Goal: Task Accomplishment & Management: Use online tool/utility

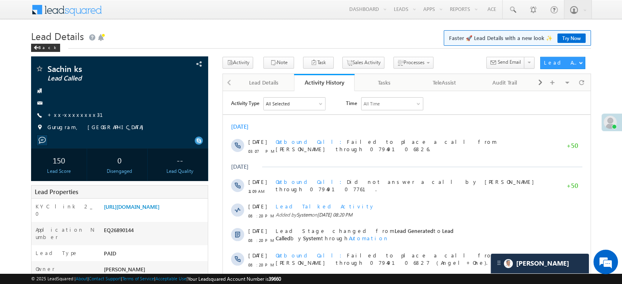
scroll to position [4068, 0]
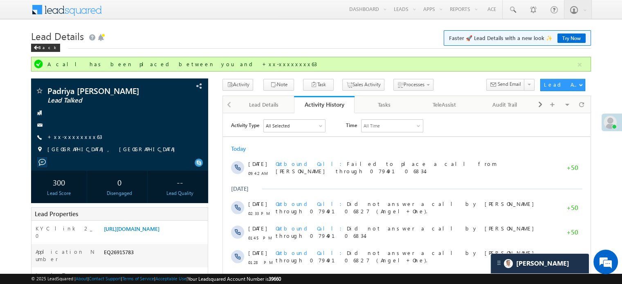
scroll to position [3987, 0]
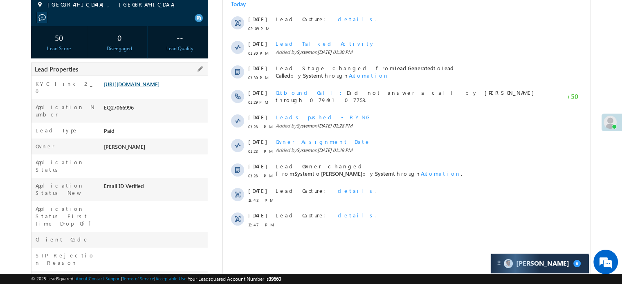
click at [155, 81] on link "https://angelbroking1-pk3em7sa.customui-test.leadsquared.com?leadId=86718377-55…" at bounding box center [132, 84] width 56 height 7
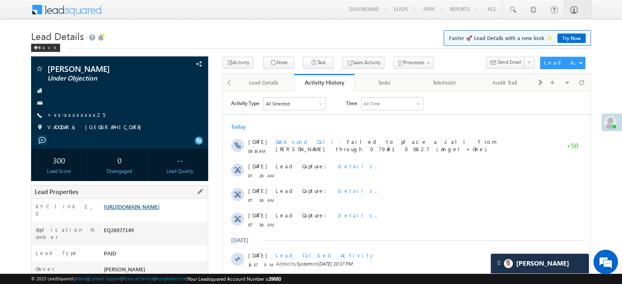
click at [159, 207] on link "https://angelbroking1-pk3em7sa.customui-test.leadsquared.com?leadId=b4510c6a-0f…" at bounding box center [132, 206] width 56 height 7
click at [149, 210] on link "https://angelbroking1-pk3em7sa.customui-test.leadsquared.com?leadId=b4510c6a-0f…" at bounding box center [132, 206] width 56 height 7
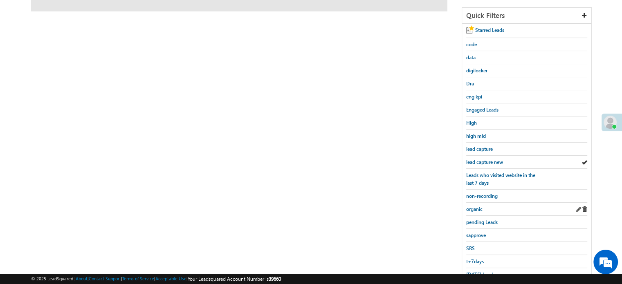
scroll to position [141, 0]
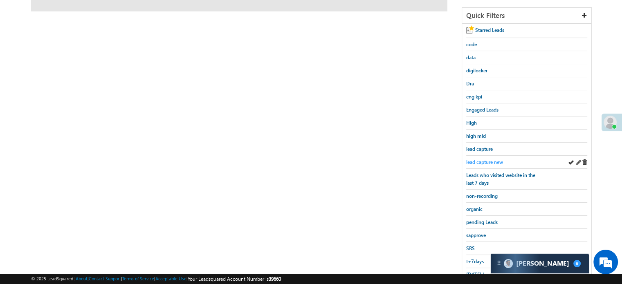
click at [476, 163] on span "lead capture new" at bounding box center [484, 162] width 37 height 6
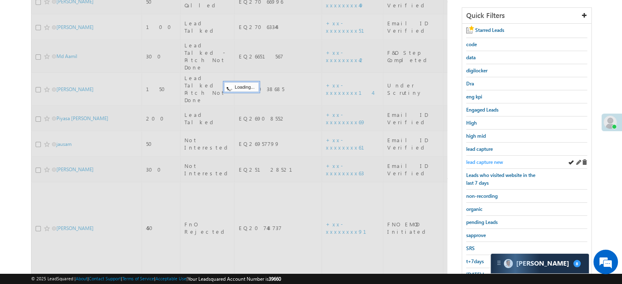
click at [479, 159] on span "lead capture new" at bounding box center [484, 162] width 37 height 6
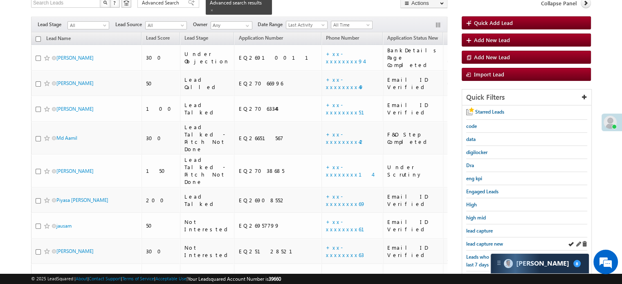
scroll to position [0, 0]
click at [479, 238] on div "lead capture new" at bounding box center [526, 244] width 121 height 13
click at [478, 240] on link "lead capture new" at bounding box center [484, 244] width 37 height 8
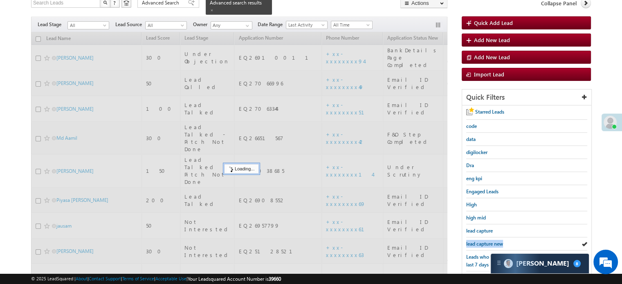
click at [478, 240] on link "lead capture new" at bounding box center [484, 244] width 37 height 8
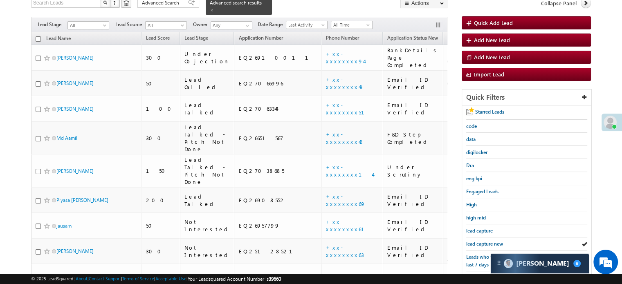
click at [478, 240] on link "lead capture new" at bounding box center [484, 244] width 37 height 8
click at [484, 241] on span "lead capture new" at bounding box center [484, 244] width 37 height 6
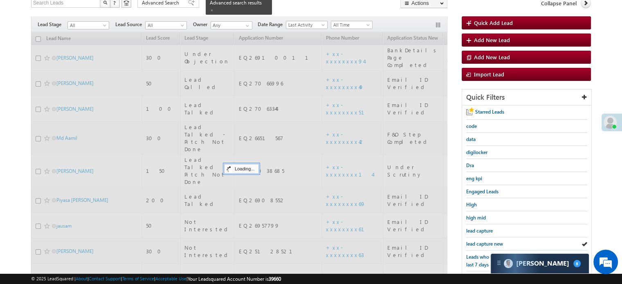
click at [484, 241] on span "lead capture new" at bounding box center [484, 244] width 37 height 6
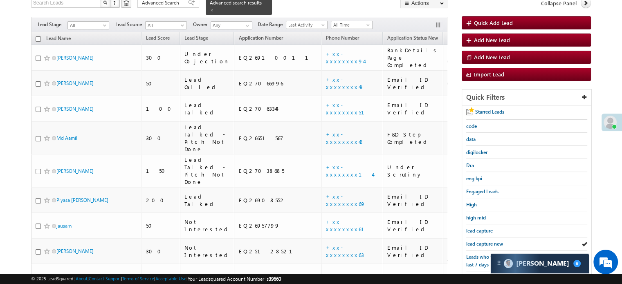
click at [484, 241] on span "lead capture new" at bounding box center [484, 244] width 37 height 6
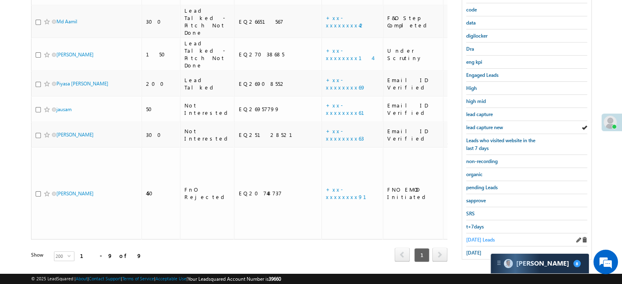
click at [481, 237] on span "Today's Leads" at bounding box center [480, 240] width 29 height 6
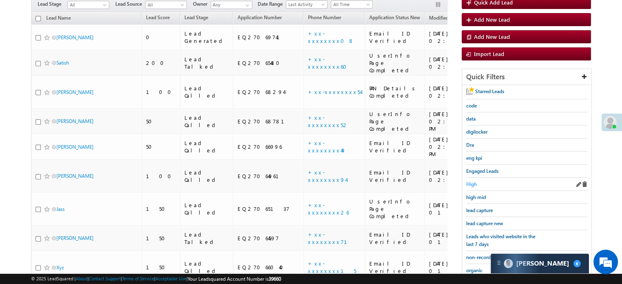
scroll to position [135, 0]
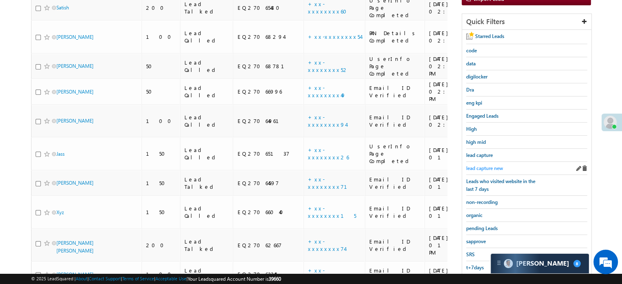
click at [489, 166] on span "lead capture new" at bounding box center [484, 168] width 37 height 6
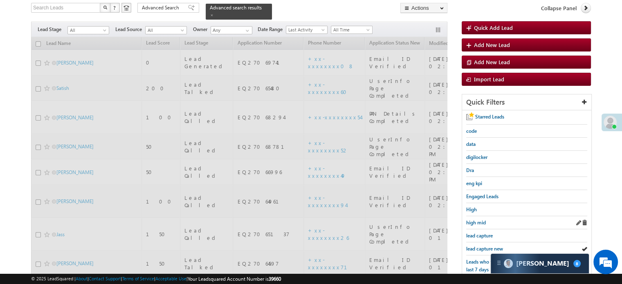
scroll to position [53, 0]
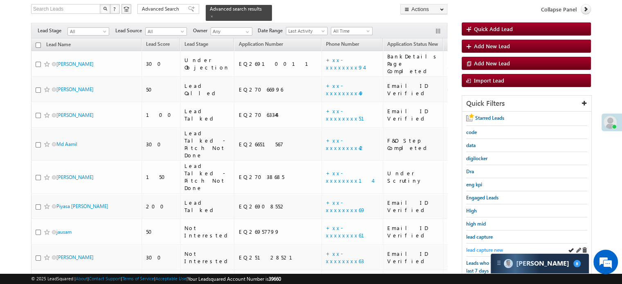
click at [473, 248] on span "lead capture new" at bounding box center [484, 250] width 37 height 6
click at [487, 247] on span "lead capture new" at bounding box center [484, 250] width 37 height 6
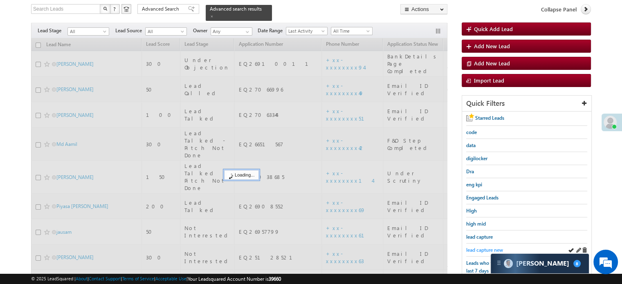
click at [487, 249] on span "lead capture new" at bounding box center [484, 250] width 37 height 6
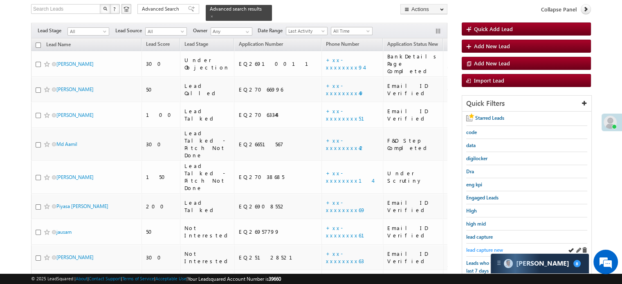
click at [484, 247] on span "lead capture new" at bounding box center [484, 250] width 37 height 6
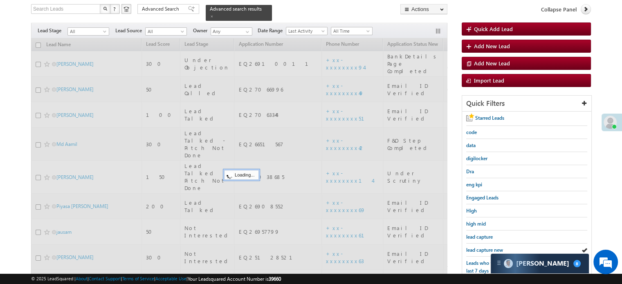
click at [484, 247] on span "lead capture new" at bounding box center [484, 250] width 37 height 6
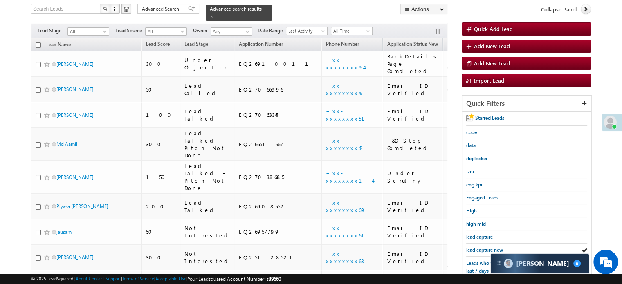
click at [484, 247] on span "lead capture new" at bounding box center [484, 250] width 37 height 6
click at [473, 247] on span "lead capture new" at bounding box center [484, 250] width 37 height 6
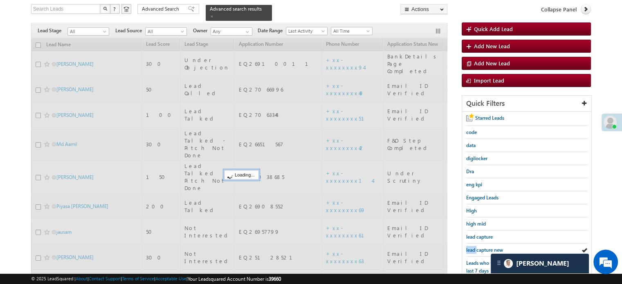
click at [473, 247] on span "lead capture new" at bounding box center [484, 250] width 37 height 6
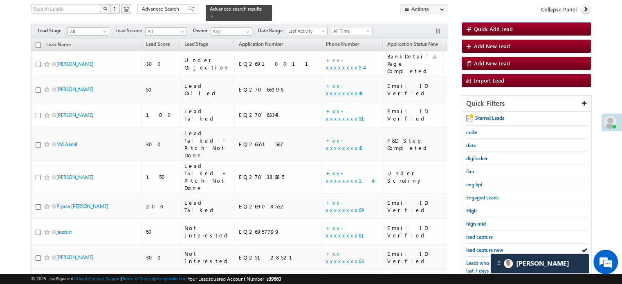
click at [473, 247] on span "lead capture new" at bounding box center [484, 250] width 37 height 6
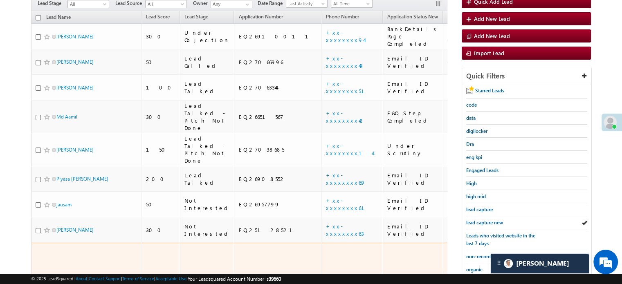
scroll to position [94, 0]
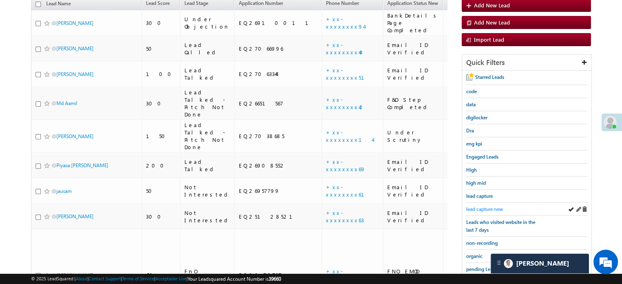
click at [478, 207] on span "lead capture new" at bounding box center [484, 209] width 37 height 6
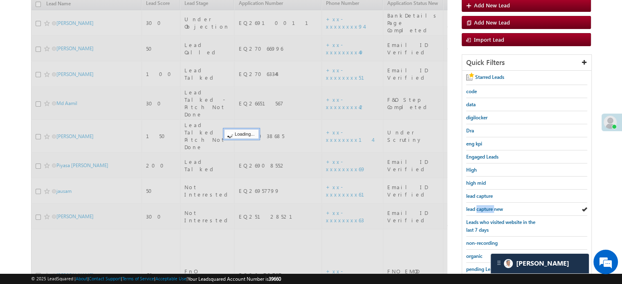
click at [478, 207] on span "lead capture new" at bounding box center [484, 209] width 37 height 6
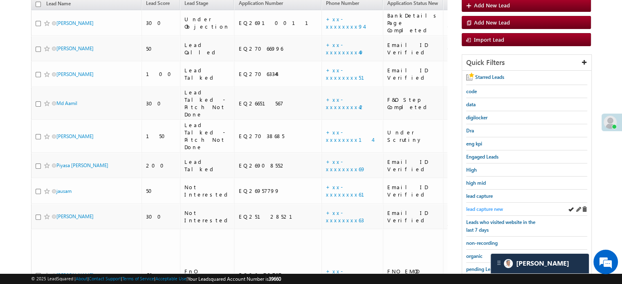
click at [481, 206] on span "lead capture new" at bounding box center [484, 209] width 37 height 6
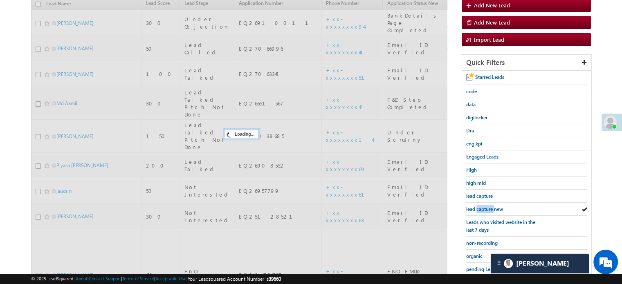
click at [481, 206] on span "lead capture new" at bounding box center [484, 209] width 37 height 6
click at [480, 206] on span "lead capture new" at bounding box center [484, 209] width 37 height 6
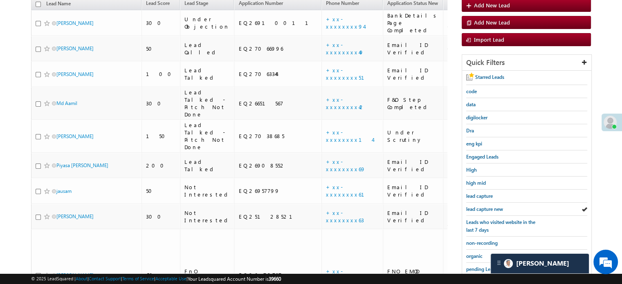
click at [480, 206] on span "lead capture new" at bounding box center [484, 209] width 37 height 6
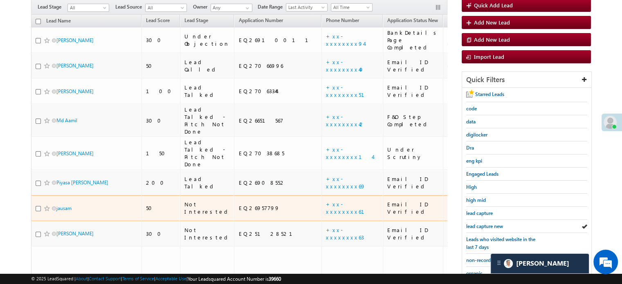
scroll to position [82, 0]
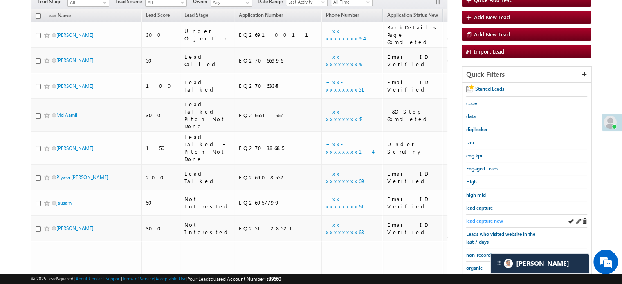
click at [482, 218] on span "lead capture new" at bounding box center [484, 221] width 37 height 6
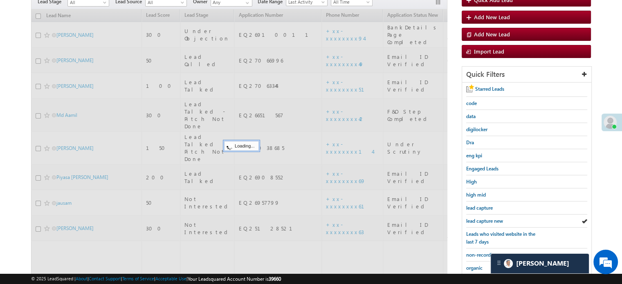
click at [482, 218] on span "lead capture new" at bounding box center [484, 221] width 37 height 6
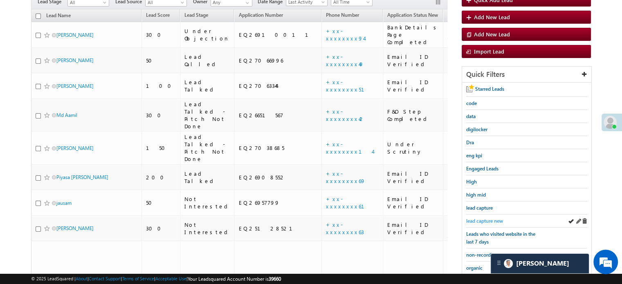
click at [481, 217] on link "lead capture new" at bounding box center [484, 221] width 37 height 8
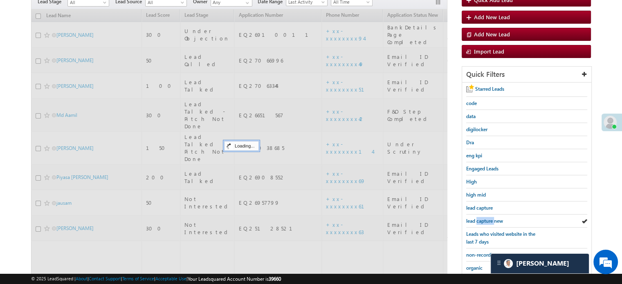
click at [481, 218] on span "lead capture new" at bounding box center [484, 221] width 37 height 6
click at [478, 215] on div "lead capture new" at bounding box center [526, 221] width 121 height 13
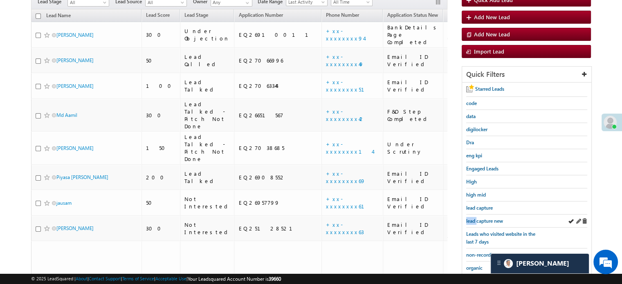
click at [478, 215] on div "lead capture new" at bounding box center [526, 221] width 121 height 13
click at [476, 218] on span "lead capture new" at bounding box center [484, 221] width 37 height 6
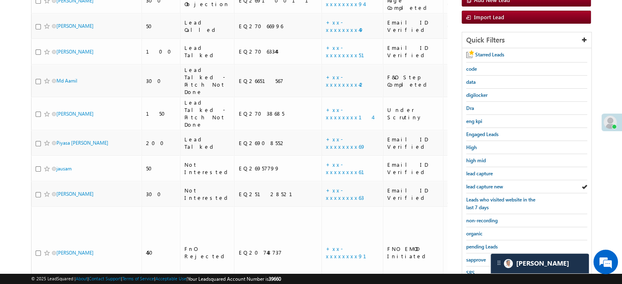
scroll to position [175, 0]
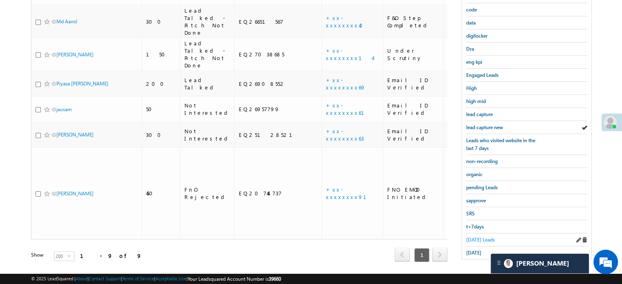
click at [476, 237] on span "Today's Leads" at bounding box center [480, 240] width 29 height 6
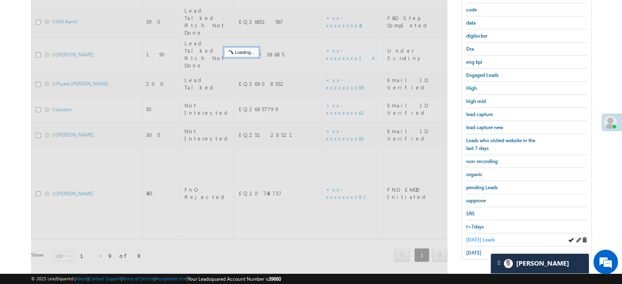
scroll to position [94, 0]
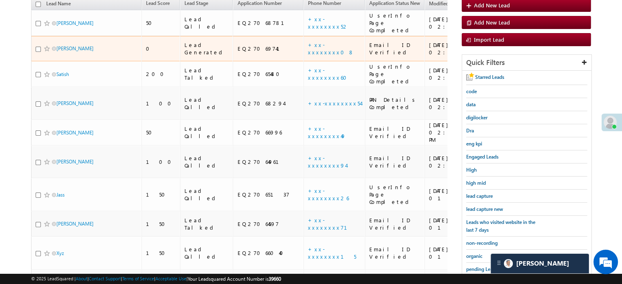
click at [303, 37] on td "+xx-xxxxxxxx08" at bounding box center [333, 49] width 61 height 26
click at [308, 41] on link "+xx-xxxxxxxx08" at bounding box center [331, 48] width 46 height 14
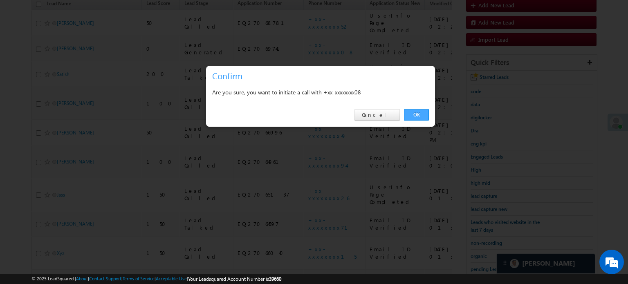
click at [412, 116] on link "OK" at bounding box center [416, 114] width 25 height 11
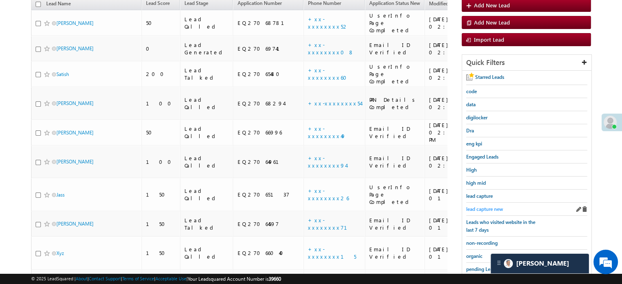
scroll to position [116, 0]
click at [501, 206] on span "lead capture new" at bounding box center [484, 209] width 37 height 6
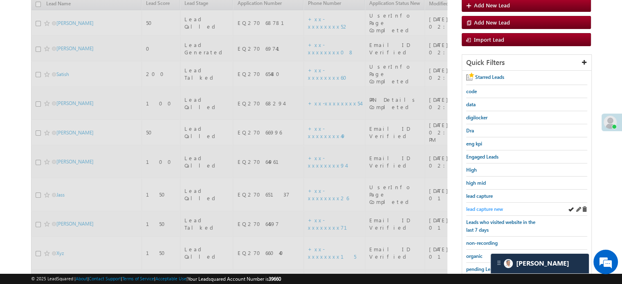
click at [497, 206] on span "lead capture new" at bounding box center [484, 209] width 37 height 6
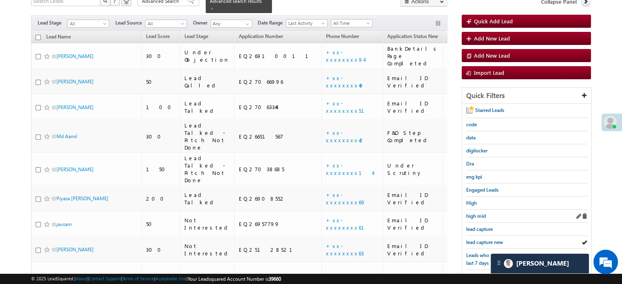
scroll to position [75, 0]
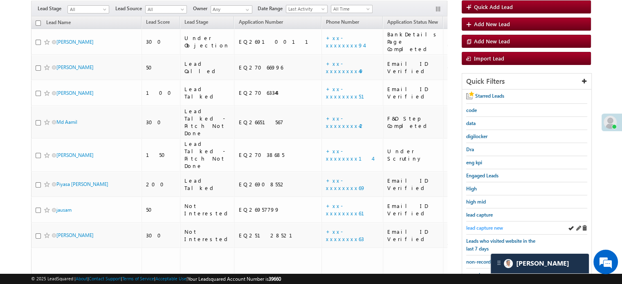
click at [485, 225] on span "lead capture new" at bounding box center [484, 228] width 37 height 6
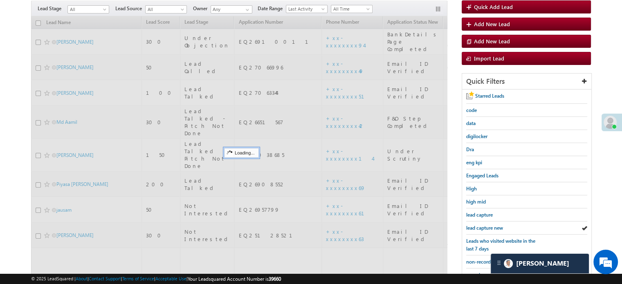
click at [485, 227] on span "lead capture new" at bounding box center [484, 228] width 37 height 6
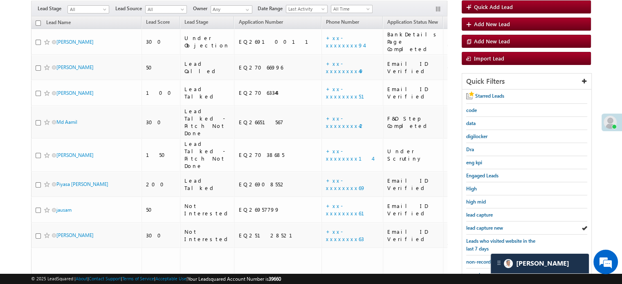
click at [485, 227] on span "lead capture new" at bounding box center [484, 228] width 37 height 6
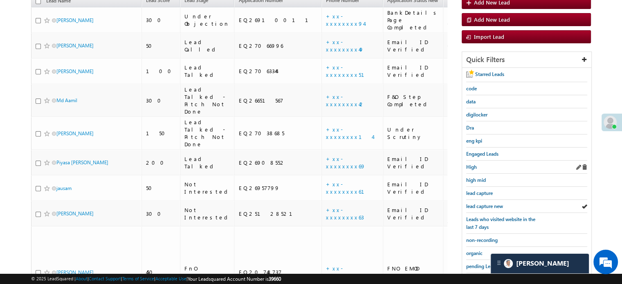
scroll to position [116, 0]
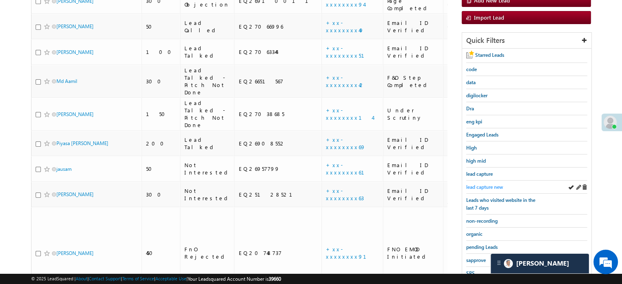
click at [486, 183] on link "lead capture new" at bounding box center [484, 187] width 37 height 8
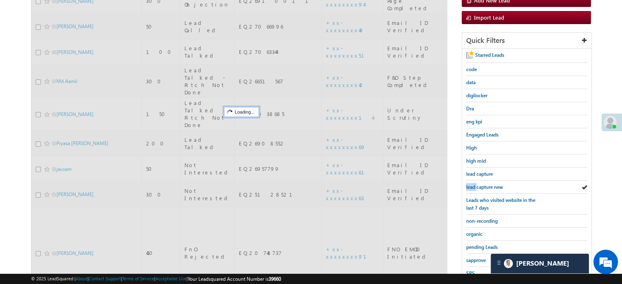
click at [486, 183] on link "lead capture new" at bounding box center [484, 187] width 37 height 8
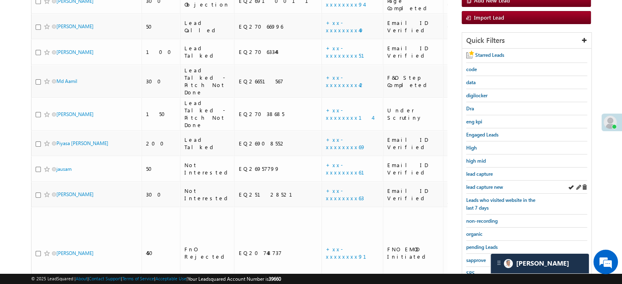
click at [486, 181] on div "lead capture new" at bounding box center [526, 187] width 121 height 13
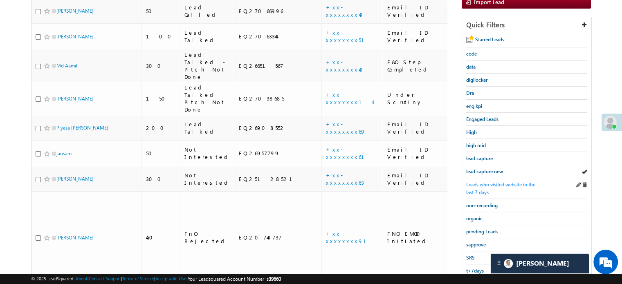
scroll to position [175, 0]
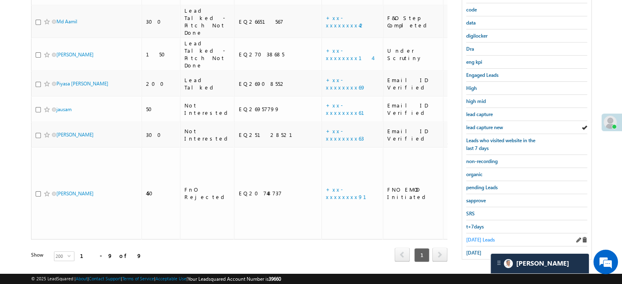
click at [480, 236] on link "Today's Leads" at bounding box center [480, 240] width 29 height 8
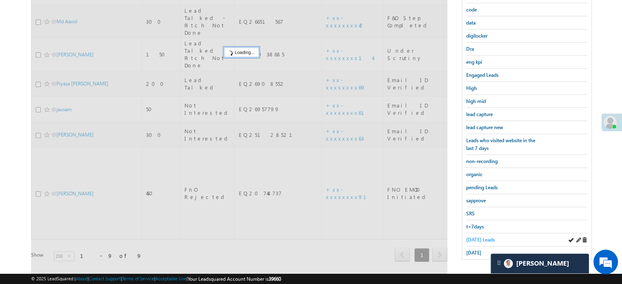
click at [481, 237] on span "Today's Leads" at bounding box center [480, 240] width 29 height 6
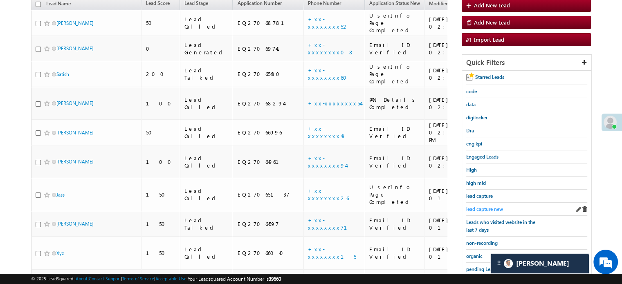
click at [487, 206] on span "lead capture new" at bounding box center [484, 209] width 37 height 6
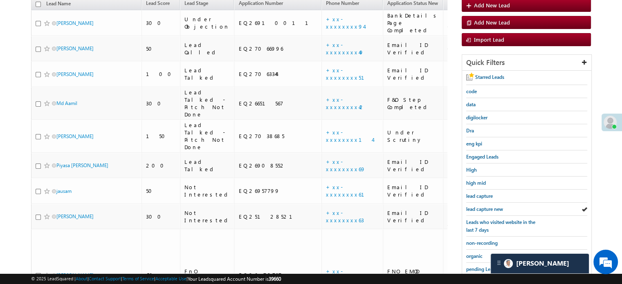
click at [486, 206] on span "lead capture new" at bounding box center [484, 209] width 37 height 6
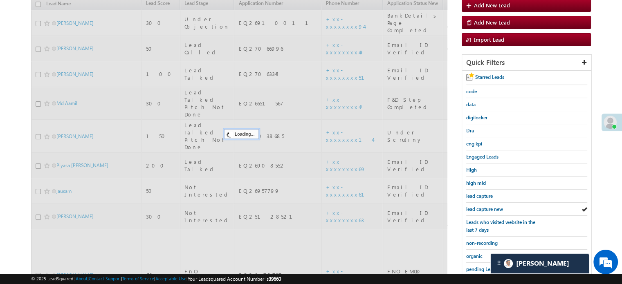
click at [486, 206] on span "lead capture new" at bounding box center [484, 209] width 37 height 6
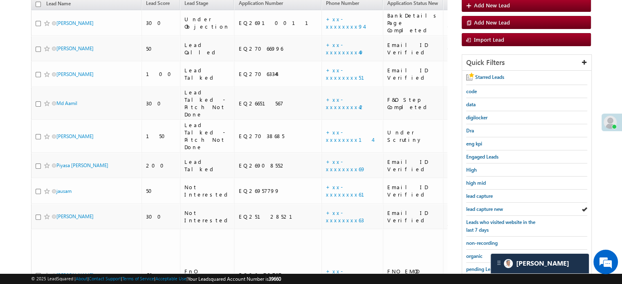
click at [486, 206] on span "lead capture new" at bounding box center [484, 209] width 37 height 6
click at [485, 206] on span "lead capture new" at bounding box center [484, 209] width 37 height 6
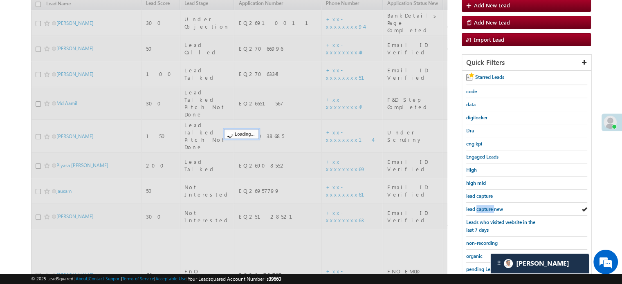
click at [485, 206] on span "lead capture new" at bounding box center [484, 209] width 37 height 6
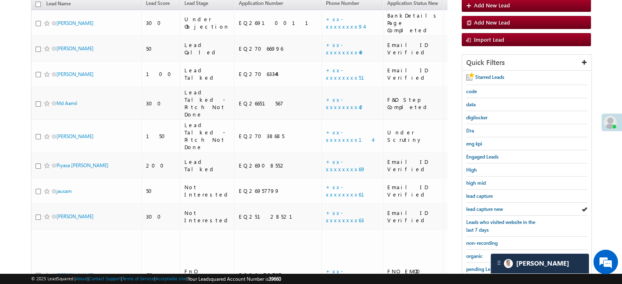
click at [485, 206] on span "lead capture new" at bounding box center [484, 209] width 37 height 6
click at [476, 206] on span "lead capture new" at bounding box center [484, 209] width 37 height 6
click at [478, 206] on span "lead capture new" at bounding box center [484, 209] width 37 height 6
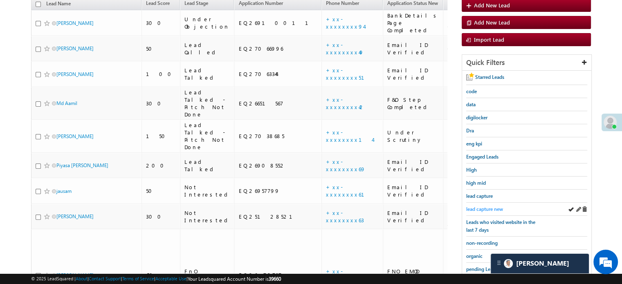
click at [489, 206] on span "lead capture new" at bounding box center [484, 209] width 37 height 6
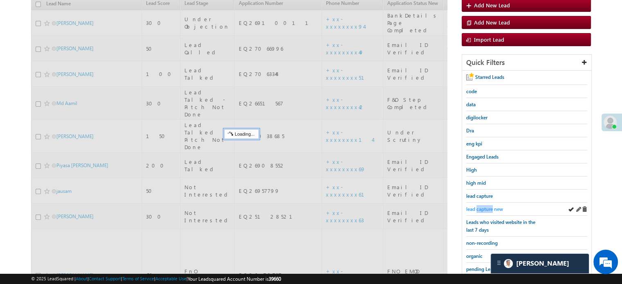
click at [489, 207] on span "lead capture new" at bounding box center [484, 209] width 37 height 6
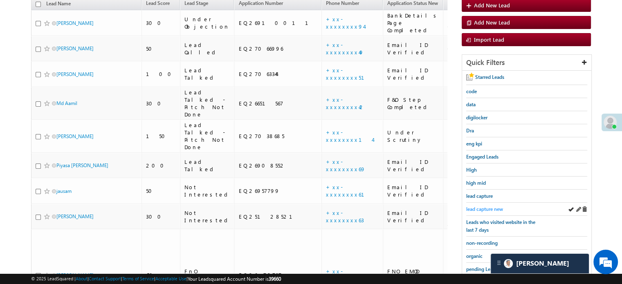
click at [489, 209] on span "lead capture new" at bounding box center [484, 209] width 37 height 6
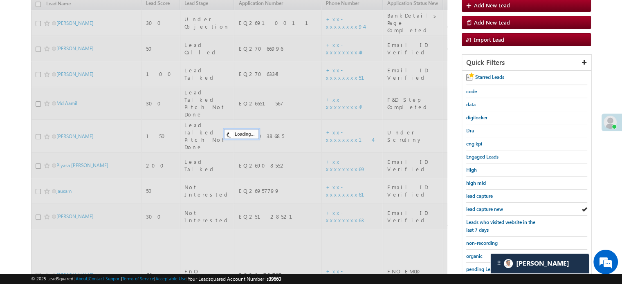
click at [489, 209] on span "lead capture new" at bounding box center [484, 209] width 37 height 6
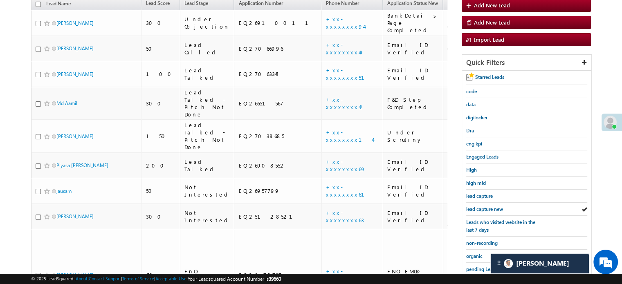
click at [489, 208] on span "lead capture new" at bounding box center [484, 209] width 37 height 6
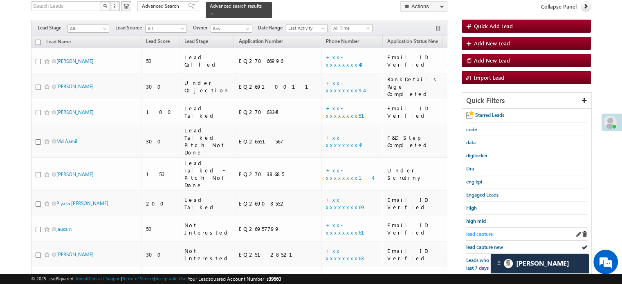
scroll to position [12, 0]
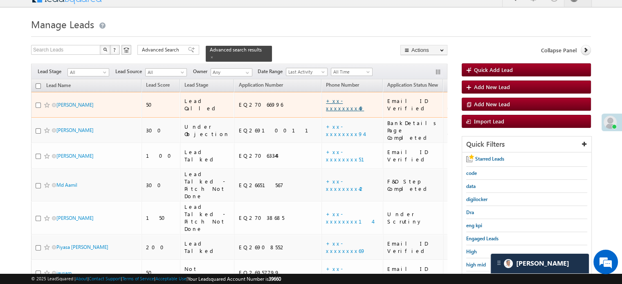
click at [326, 97] on link "+xx-xxxxxxxx49" at bounding box center [345, 104] width 38 height 14
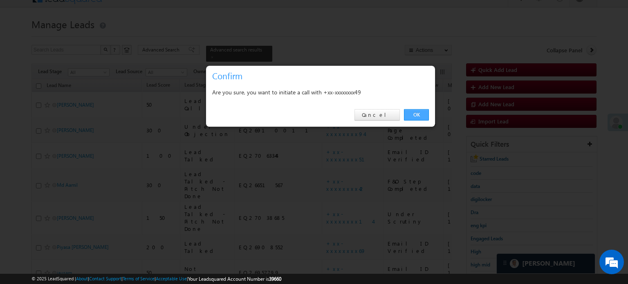
click at [416, 114] on link "OK" at bounding box center [416, 114] width 25 height 11
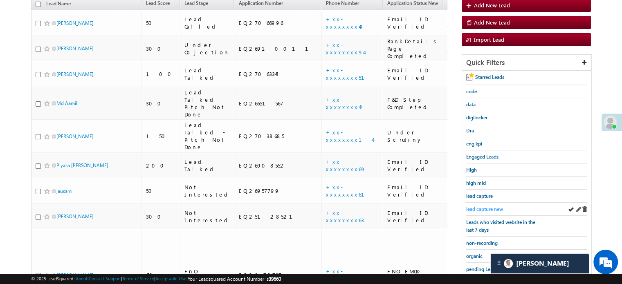
click at [488, 209] on span "lead capture new" at bounding box center [484, 209] width 37 height 6
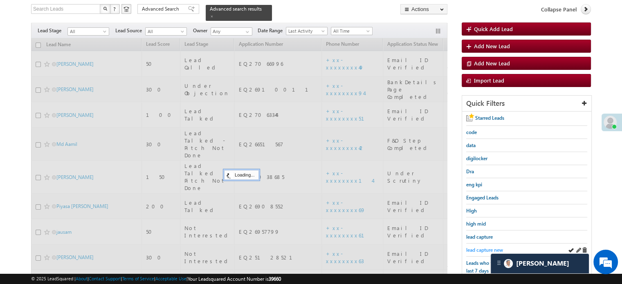
scroll to position [53, 0]
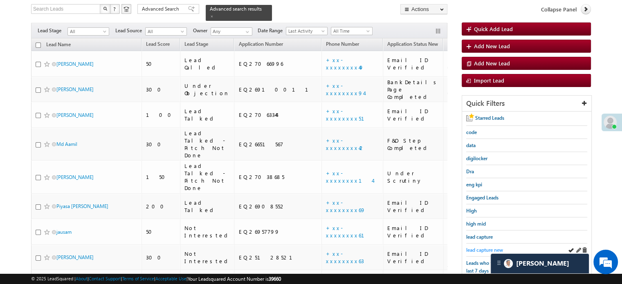
click at [474, 247] on span "lead capture new" at bounding box center [484, 250] width 37 height 6
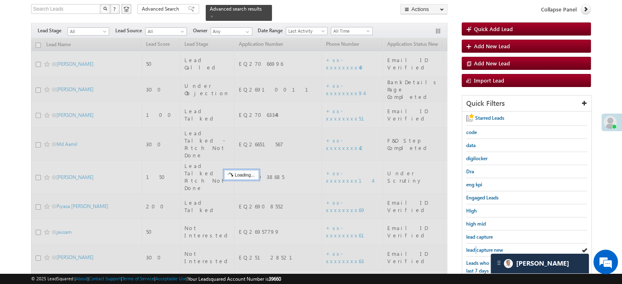
click at [474, 247] on span "lead capture new" at bounding box center [484, 250] width 37 height 6
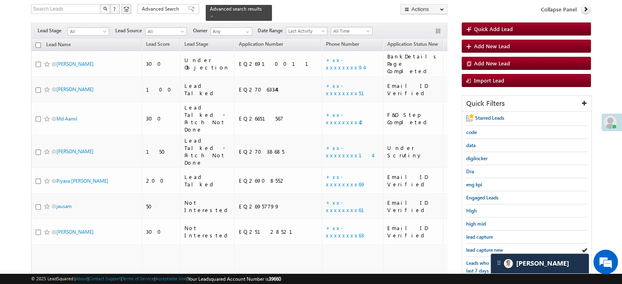
click at [475, 247] on span "lead capture new" at bounding box center [484, 250] width 37 height 6
click at [485, 248] on span "lead capture new" at bounding box center [484, 250] width 37 height 6
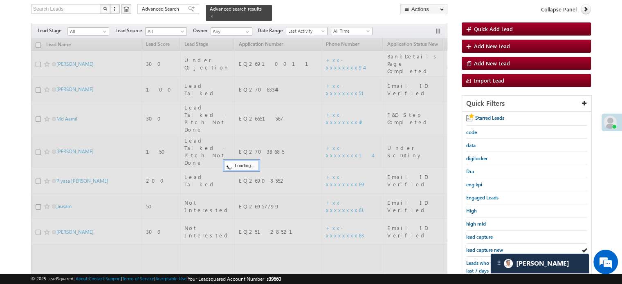
click at [484, 248] on span "lead capture new" at bounding box center [484, 250] width 37 height 6
click at [482, 247] on span "lead capture new" at bounding box center [484, 250] width 37 height 6
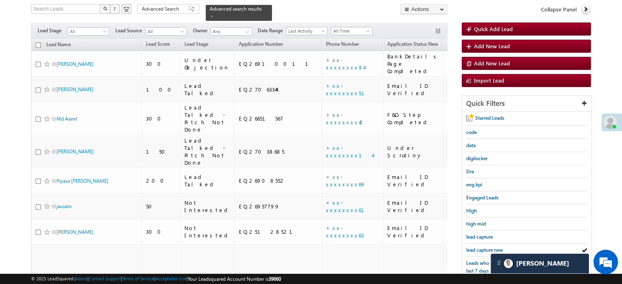
click at [483, 247] on span "lead capture new" at bounding box center [484, 250] width 37 height 6
click at [486, 244] on div "lead capture new" at bounding box center [526, 250] width 121 height 13
drag, startPoint x: 488, startPoint y: 242, endPoint x: 488, endPoint y: 247, distance: 4.5
click at [488, 244] on div "lead capture new" at bounding box center [526, 250] width 121 height 13
click at [488, 247] on span "lead capture new" at bounding box center [484, 250] width 37 height 6
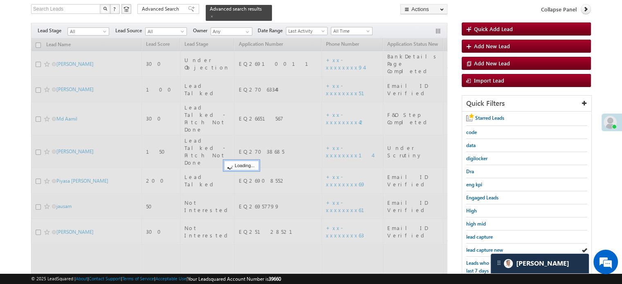
click at [488, 247] on span "lead capture new" at bounding box center [484, 250] width 37 height 6
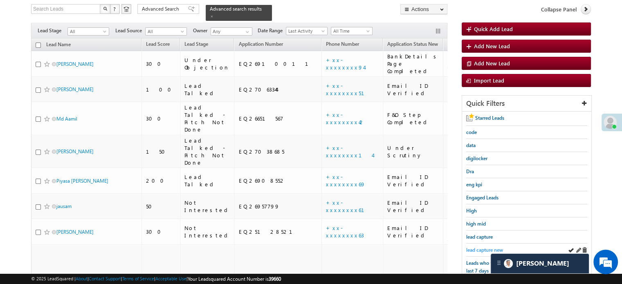
click at [484, 247] on span "lead capture new" at bounding box center [484, 250] width 37 height 6
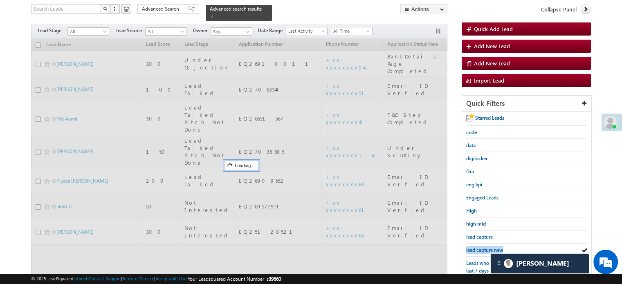
click at [484, 247] on span "lead capture new" at bounding box center [484, 250] width 37 height 6
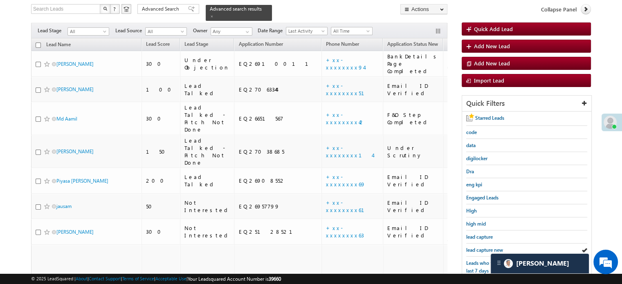
click at [484, 247] on span "lead capture new" at bounding box center [484, 250] width 37 height 6
click at [487, 247] on span "lead capture new" at bounding box center [484, 250] width 37 height 6
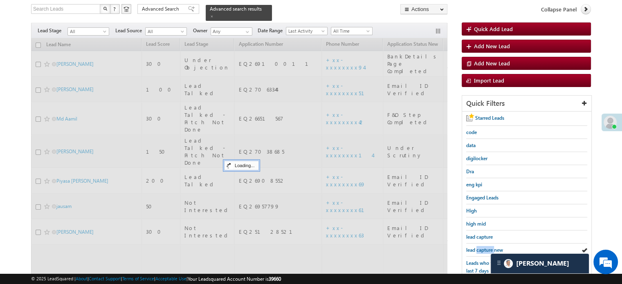
click at [487, 247] on span "lead capture new" at bounding box center [484, 250] width 37 height 6
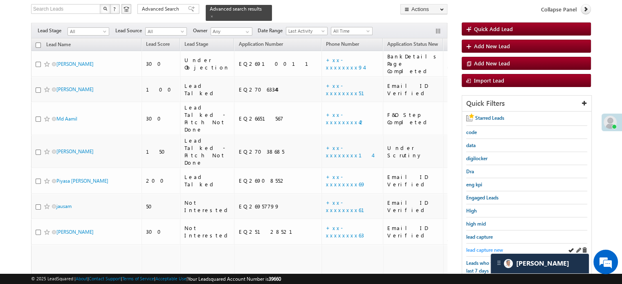
click at [487, 247] on span "lead capture new" at bounding box center [484, 250] width 37 height 6
click at [475, 249] on span "lead capture new" at bounding box center [484, 250] width 37 height 6
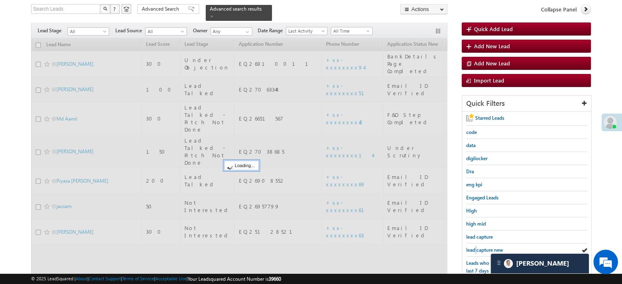
click at [475, 249] on span "lead capture new" at bounding box center [484, 250] width 37 height 6
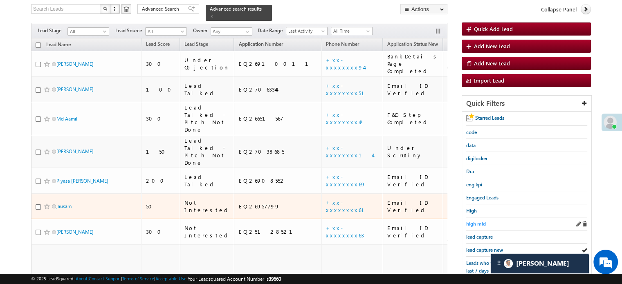
scroll to position [94, 0]
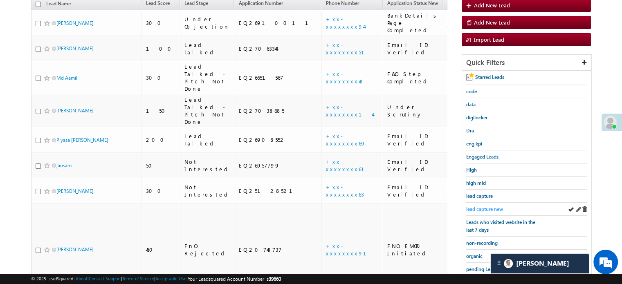
click at [482, 206] on span "lead capture new" at bounding box center [484, 209] width 37 height 6
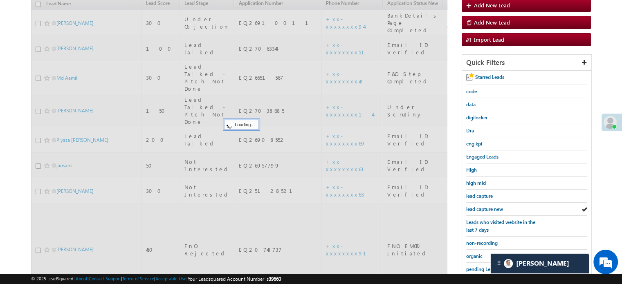
click at [482, 206] on span "lead capture new" at bounding box center [484, 209] width 37 height 6
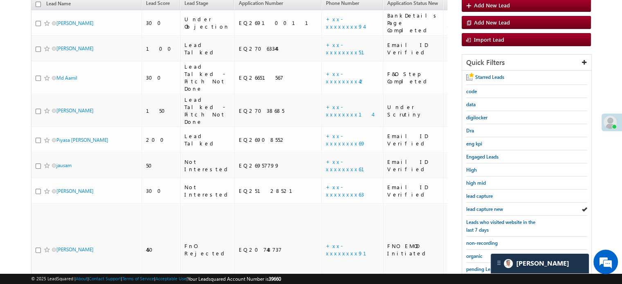
click at [482, 206] on span "lead capture new" at bounding box center [484, 209] width 37 height 6
click at [478, 206] on span "lead capture new" at bounding box center [484, 209] width 37 height 6
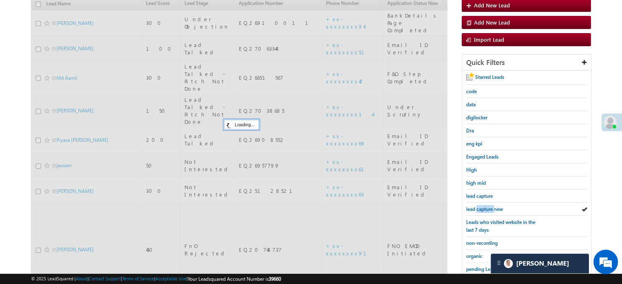
click at [478, 206] on span "lead capture new" at bounding box center [484, 209] width 37 height 6
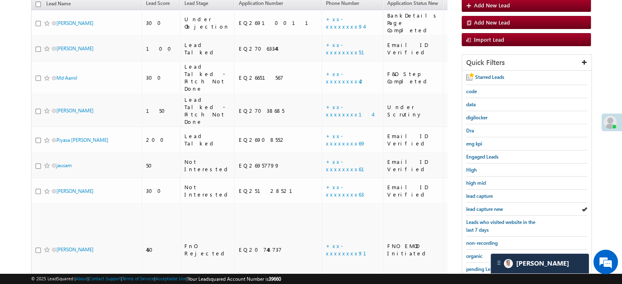
click at [478, 206] on span "lead capture new" at bounding box center [484, 209] width 37 height 6
click at [491, 208] on span "lead capture new" at bounding box center [484, 209] width 37 height 6
click at [490, 206] on span "lead capture new" at bounding box center [484, 209] width 37 height 6
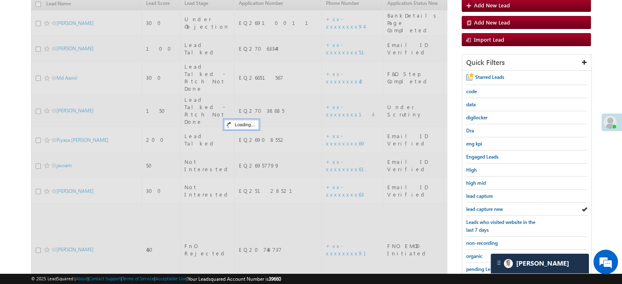
click at [490, 206] on span "lead capture new" at bounding box center [484, 209] width 37 height 6
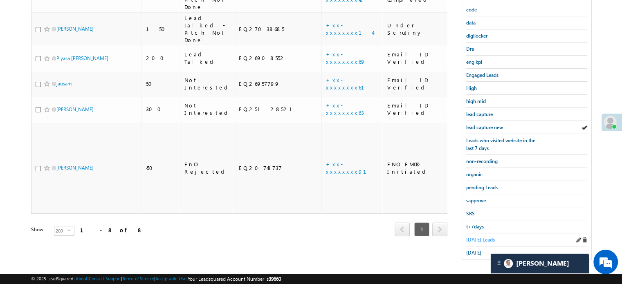
click at [481, 237] on span "Today's Leads" at bounding box center [480, 240] width 29 height 6
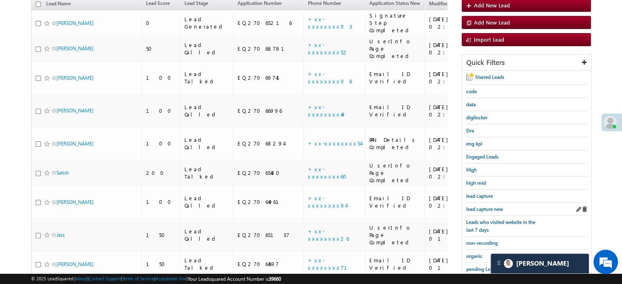
click at [487, 211] on div "lead capture new" at bounding box center [526, 209] width 121 height 13
click at [486, 206] on span "lead capture new" at bounding box center [484, 209] width 37 height 6
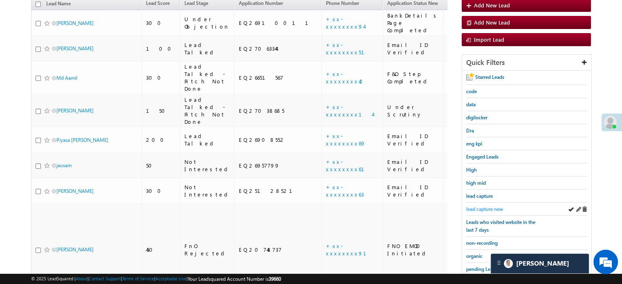
click at [486, 207] on span "lead capture new" at bounding box center [484, 209] width 37 height 6
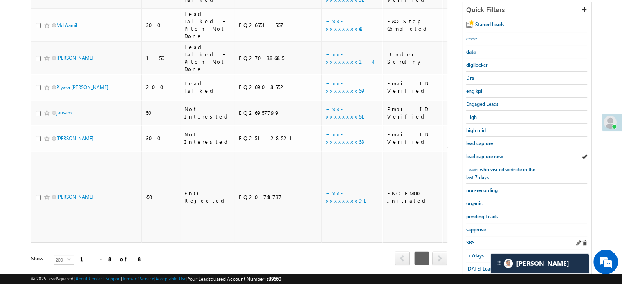
scroll to position [175, 0]
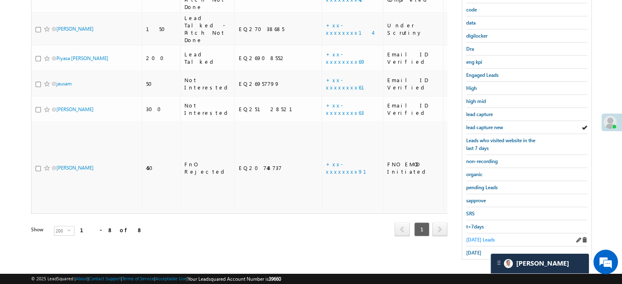
click at [482, 237] on span "Today's Leads" at bounding box center [480, 240] width 29 height 6
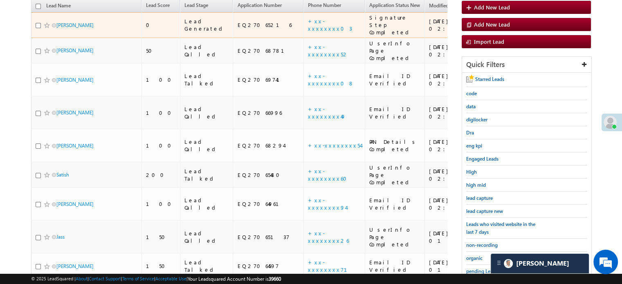
scroll to position [53, 0]
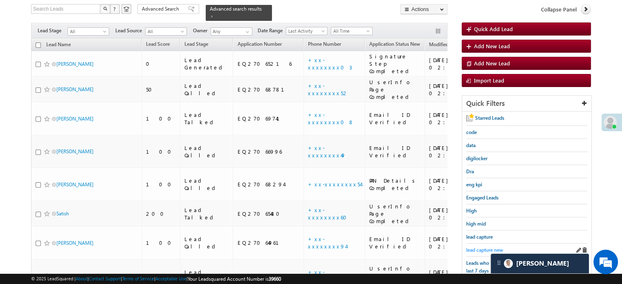
click at [490, 247] on span "lead capture new" at bounding box center [484, 250] width 37 height 6
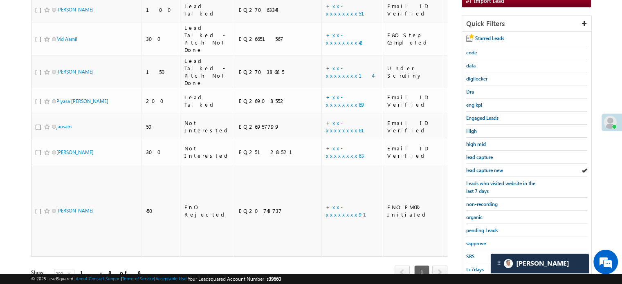
scroll to position [175, 0]
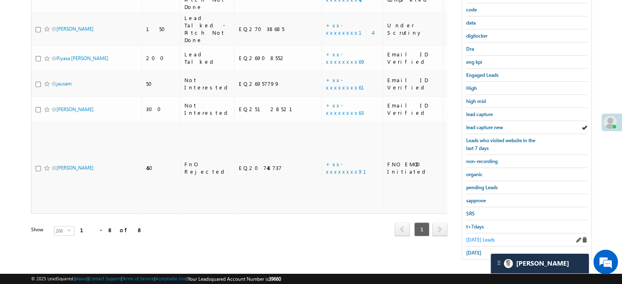
click at [482, 237] on span "Today's Leads" at bounding box center [480, 240] width 29 height 6
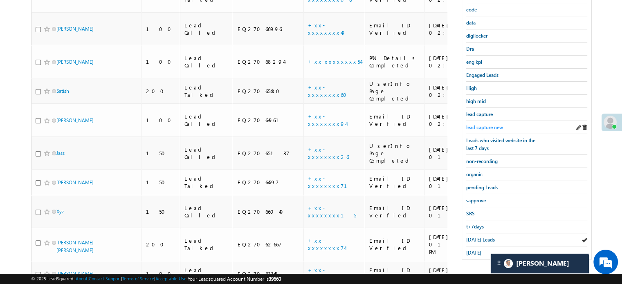
click at [481, 124] on span "lead capture new" at bounding box center [484, 127] width 37 height 6
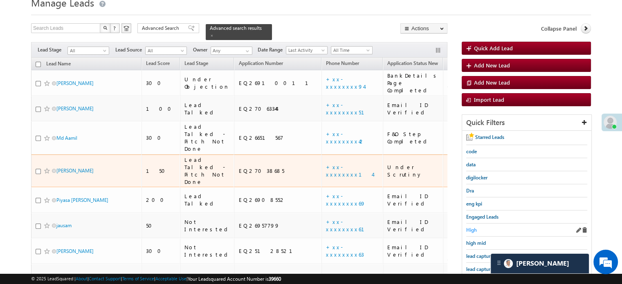
scroll to position [53, 0]
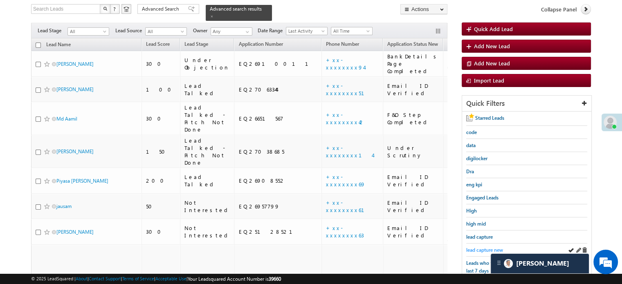
click at [478, 251] on span "lead capture new" at bounding box center [484, 250] width 37 height 6
click at [478, 250] on span "lead capture new" at bounding box center [484, 250] width 37 height 6
click at [478, 247] on span "lead capture new" at bounding box center [484, 250] width 37 height 6
click at [479, 246] on link "lead capture new" at bounding box center [484, 250] width 37 height 8
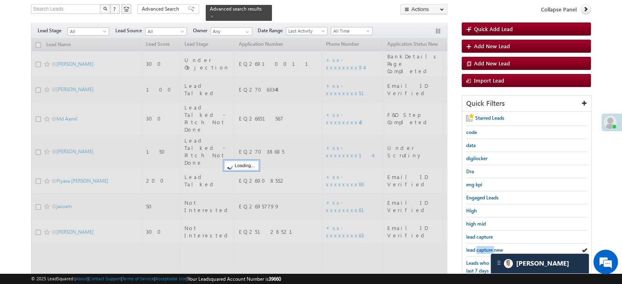
click at [479, 246] on link "lead capture new" at bounding box center [484, 250] width 37 height 8
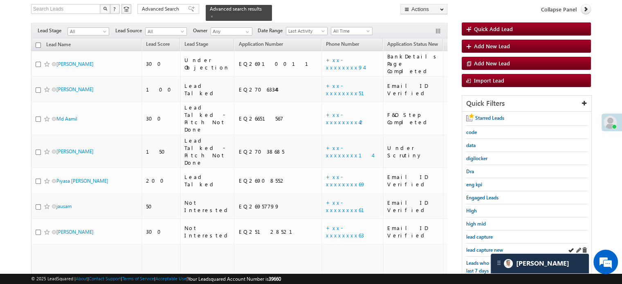
click at [480, 251] on div "lead capture new" at bounding box center [526, 250] width 121 height 13
click at [478, 249] on span "lead capture new" at bounding box center [484, 250] width 37 height 6
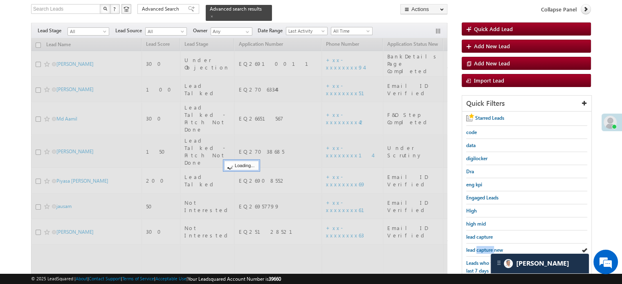
click at [478, 249] on span "lead capture new" at bounding box center [484, 250] width 37 height 6
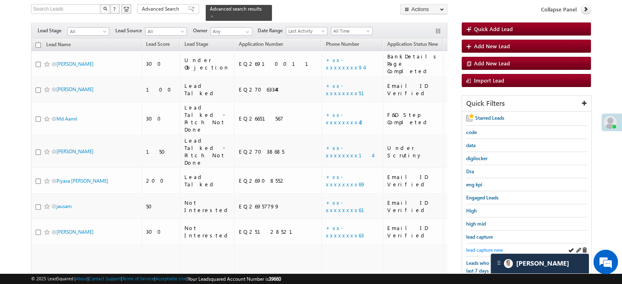
click at [483, 244] on div "lead capture new" at bounding box center [526, 250] width 121 height 13
click at [484, 247] on span "lead capture new" at bounding box center [484, 250] width 37 height 6
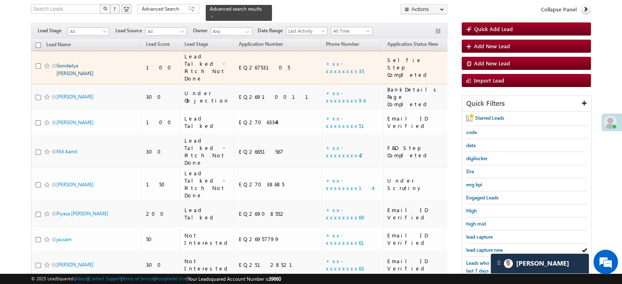
scroll to position [12, 0]
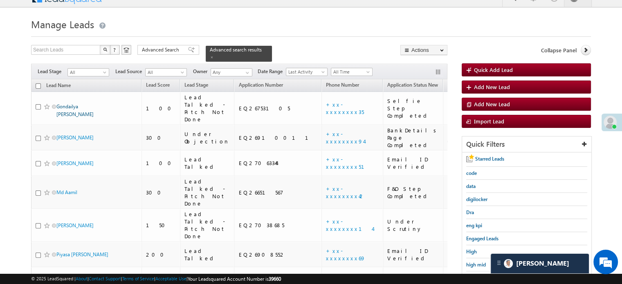
drag, startPoint x: 87, startPoint y: 63, endPoint x: 81, endPoint y: 103, distance: 40.8
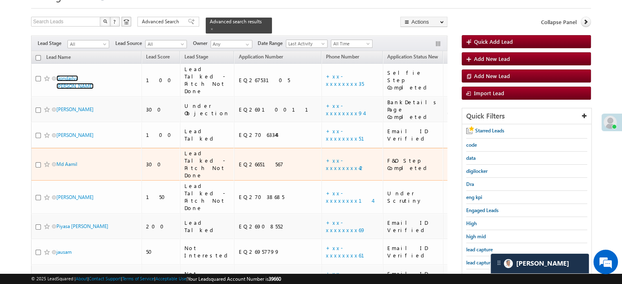
scroll to position [53, 0]
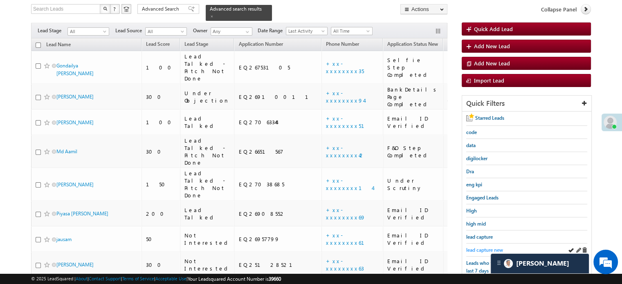
click at [470, 247] on span "lead capture new" at bounding box center [484, 250] width 37 height 6
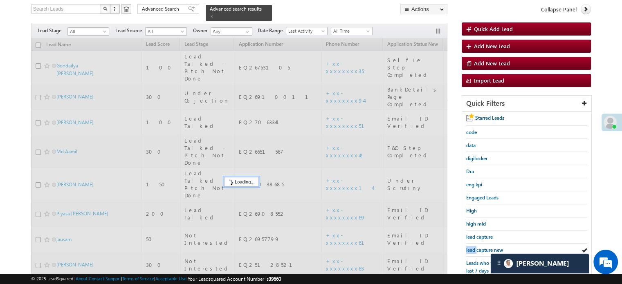
click at [470, 247] on span "lead capture new" at bounding box center [484, 250] width 37 height 6
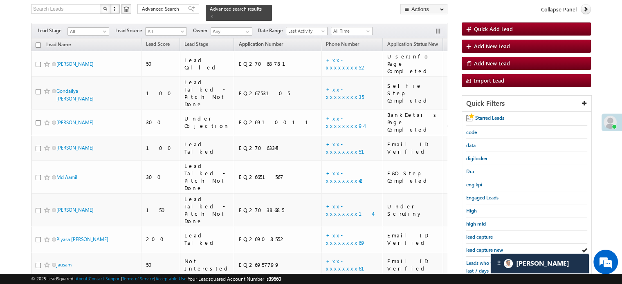
click at [470, 247] on span "lead capture new" at bounding box center [484, 250] width 37 height 6
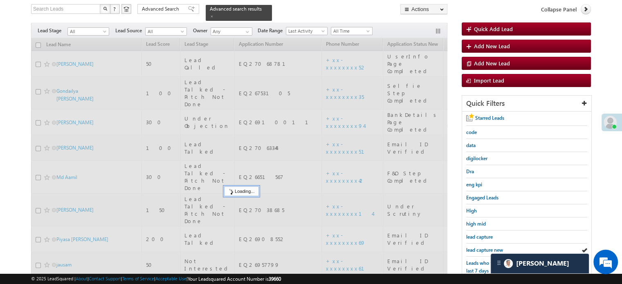
click at [470, 247] on span "lead capture new" at bounding box center [484, 250] width 37 height 6
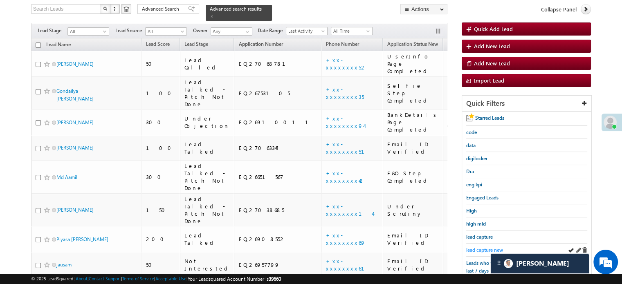
click at [489, 247] on span "lead capture new" at bounding box center [484, 250] width 37 height 6
click at [485, 248] on span "lead capture new" at bounding box center [484, 250] width 37 height 6
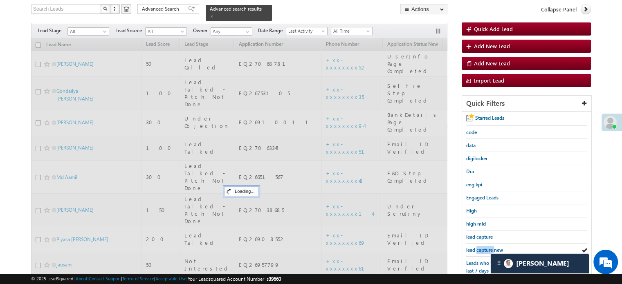
click at [485, 248] on span "lead capture new" at bounding box center [484, 250] width 37 height 6
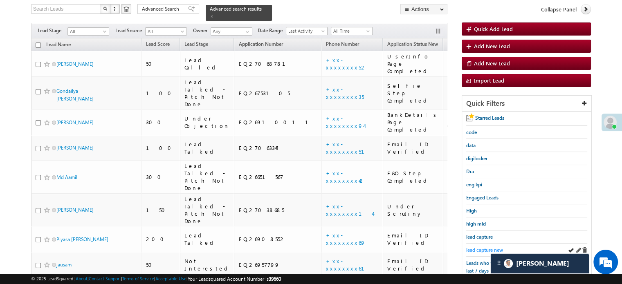
click at [475, 247] on span "lead capture new" at bounding box center [484, 250] width 37 height 6
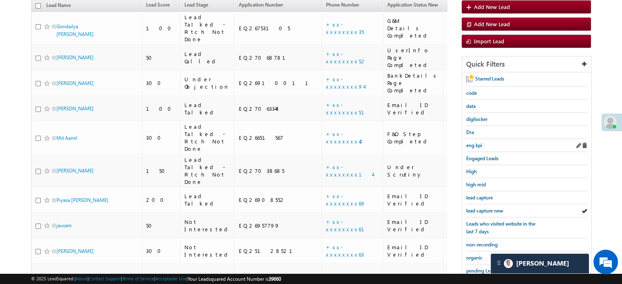
scroll to position [94, 0]
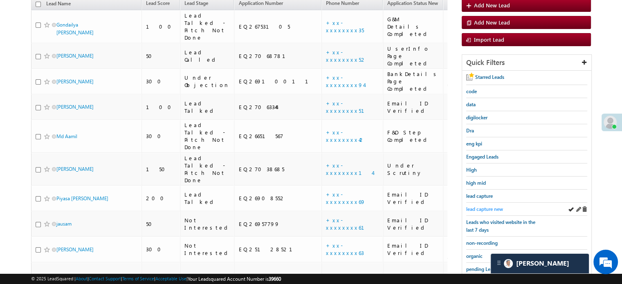
click at [486, 208] on span "lead capture new" at bounding box center [484, 209] width 37 height 6
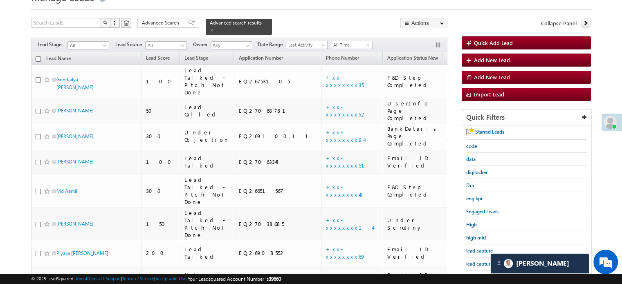
scroll to position [53, 0]
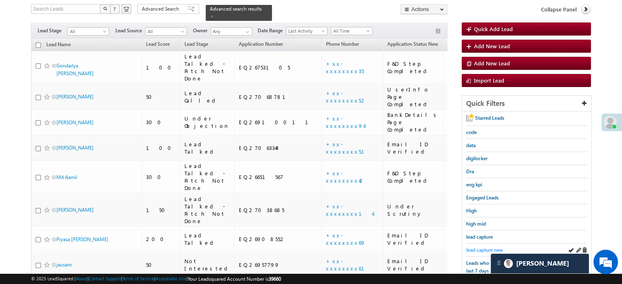
click at [477, 247] on span "lead capture new" at bounding box center [484, 250] width 37 height 6
click at [485, 247] on span "lead capture new" at bounding box center [484, 250] width 37 height 6
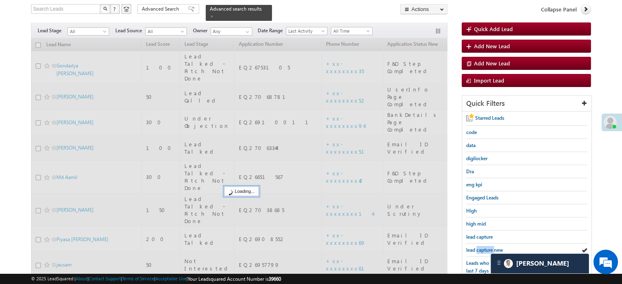
click at [485, 247] on span "lead capture new" at bounding box center [484, 250] width 37 height 6
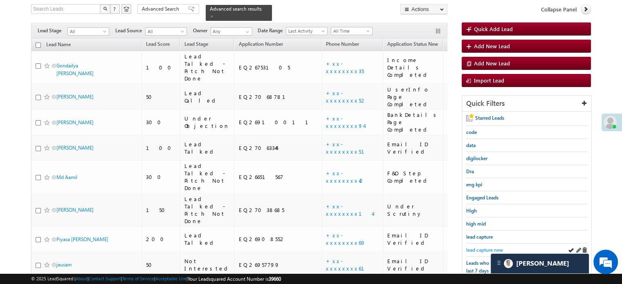
click at [486, 247] on span "lead capture new" at bounding box center [484, 250] width 37 height 6
click at [484, 248] on span "lead capture new" at bounding box center [484, 250] width 37 height 6
click at [484, 247] on span "lead capture new" at bounding box center [484, 250] width 37 height 6
click at [485, 247] on span "lead capture new" at bounding box center [484, 250] width 37 height 6
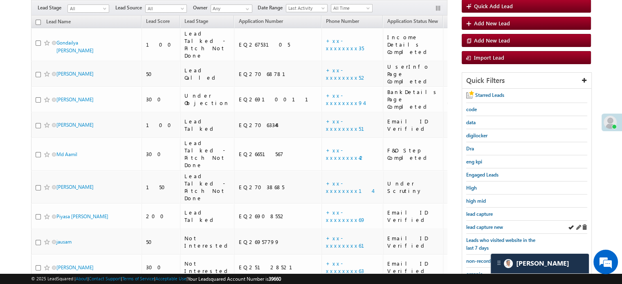
scroll to position [94, 0]
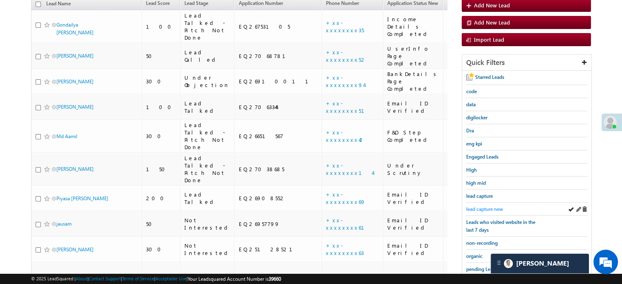
click at [484, 208] on span "lead capture new" at bounding box center [484, 209] width 37 height 6
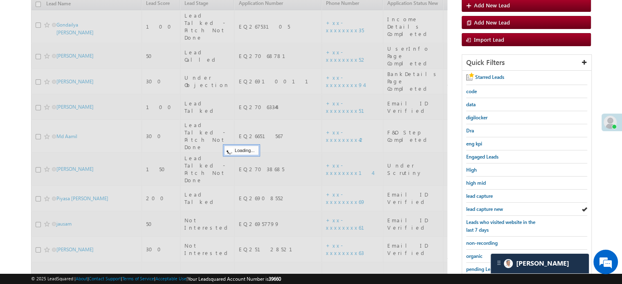
click at [484, 208] on span "lead capture new" at bounding box center [484, 209] width 37 height 6
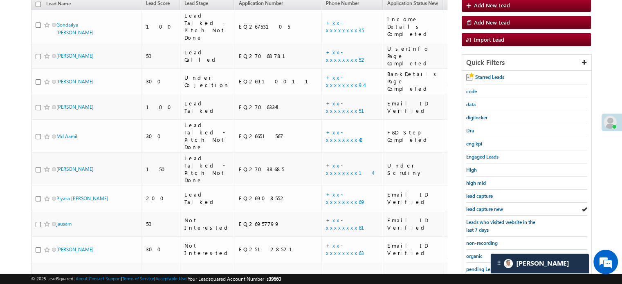
click at [484, 208] on span "lead capture new" at bounding box center [484, 209] width 37 height 6
click at [484, 206] on span "lead capture new" at bounding box center [484, 209] width 37 height 6
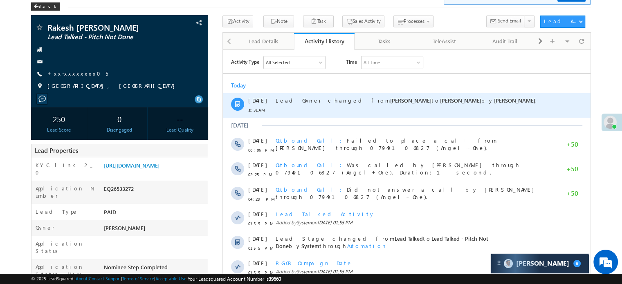
scroll to position [88, 0]
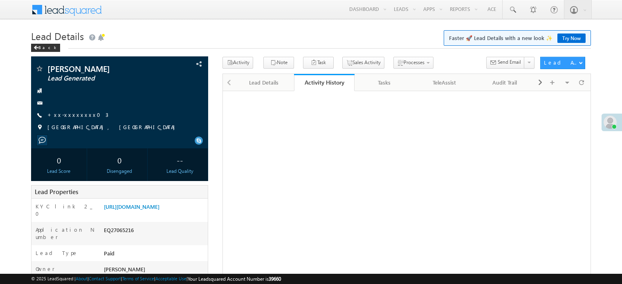
scroll to position [82, 0]
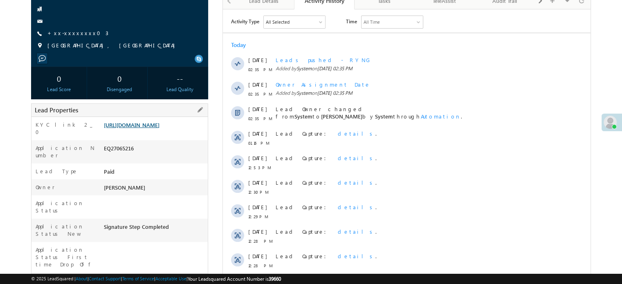
click at [159, 127] on link "[URL][DOMAIN_NAME]" at bounding box center [132, 124] width 56 height 7
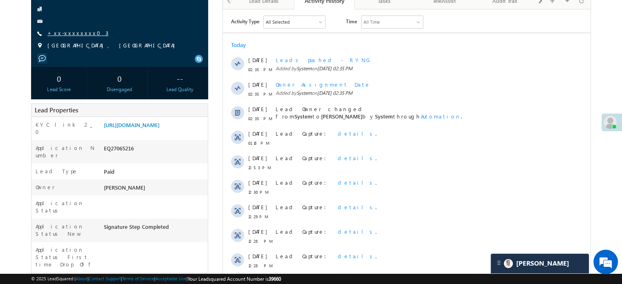
click at [70, 31] on link "+xx-xxxxxxxx03" at bounding box center [77, 32] width 61 height 7
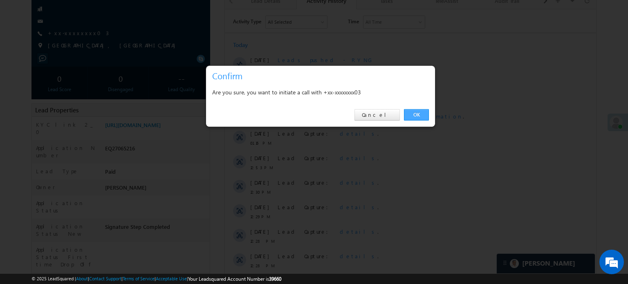
click at [407, 111] on link "OK" at bounding box center [416, 114] width 25 height 11
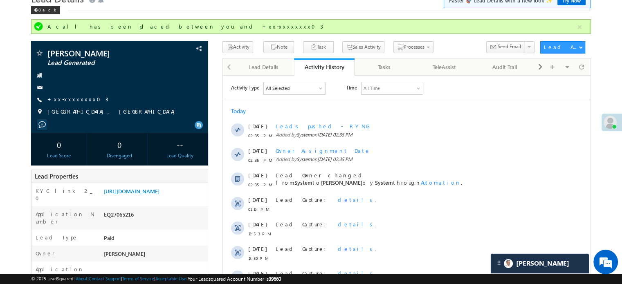
scroll to position [0, 0]
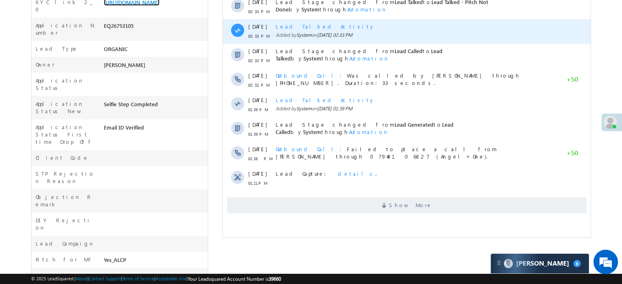
scroll to position [155, 0]
